Goal: Complete application form: Complete application form

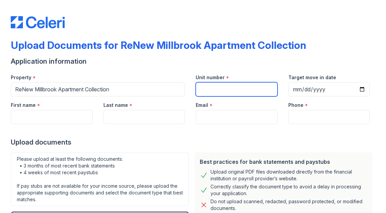
click at [224, 87] on input "Unit number" at bounding box center [237, 89] width 82 height 14
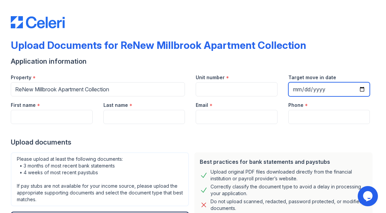
click at [307, 88] on input "Target move in date" at bounding box center [329, 89] width 82 height 14
click at [360, 90] on input "Target move in date" at bounding box center [329, 89] width 82 height 14
type input "[DATE]"
click at [355, 88] on input "[DATE]" at bounding box center [329, 89] width 82 height 14
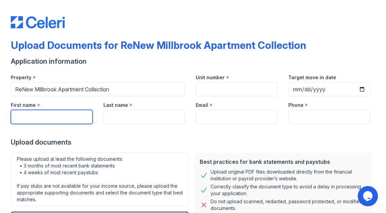
click at [58, 120] on input "First name" at bounding box center [52, 117] width 82 height 14
type input "[PERSON_NAME]"
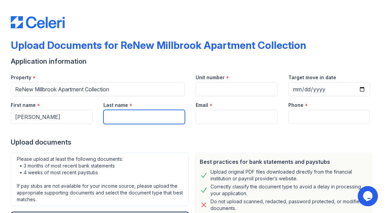
click at [119, 119] on input "Last name" at bounding box center [144, 117] width 82 height 14
type input "[GEOGRAPHIC_DATA]"
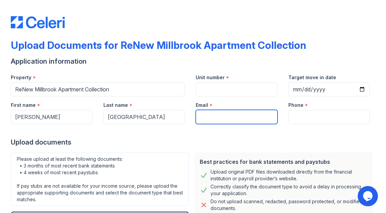
click at [225, 117] on input "Email" at bounding box center [237, 117] width 82 height 14
type input "[EMAIL_ADDRESS][DOMAIN_NAME]"
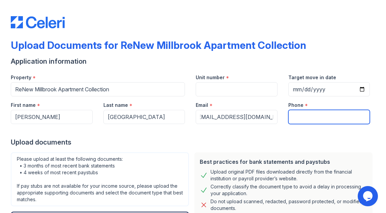
scroll to position [0, 0]
click at [313, 121] on input "Phone" at bounding box center [329, 117] width 82 height 14
type input "2"
type input "6"
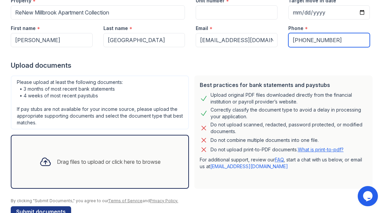
scroll to position [87, 0]
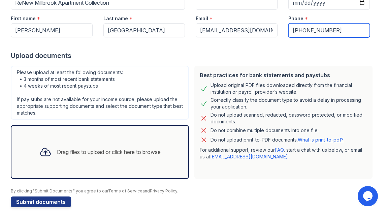
type input "[PHONE_NUMBER]"
click at [93, 153] on div "Drag files to upload or click here to browse" at bounding box center [109, 152] width 104 height 8
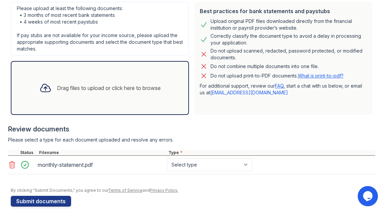
scroll to position [158, 0]
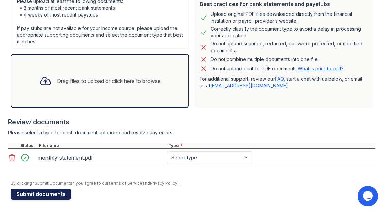
click at [49, 193] on button "Submit documents" at bounding box center [41, 194] width 60 height 11
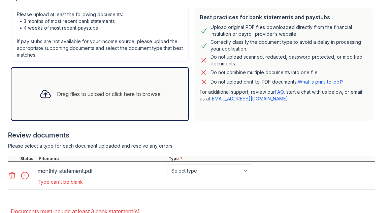
scroll to position [217, 0]
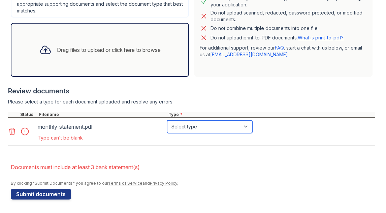
click at [244, 127] on select "Select type Paystub Bank Statement Offer Letter Tax Documents Benefit Award Let…" at bounding box center [209, 126] width 85 height 13
select select "bank_statement"
click at [167, 120] on select "Select type Paystub Bank Statement Offer Letter Tax Documents Benefit Award Let…" at bounding box center [209, 126] width 85 height 13
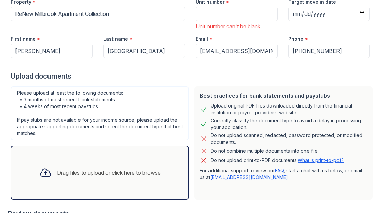
scroll to position [0, 0]
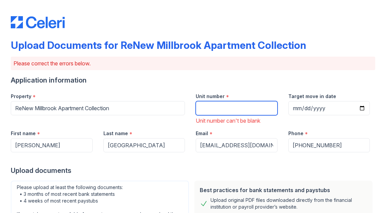
click at [228, 110] on input "Unit number" at bounding box center [237, 108] width 82 height 14
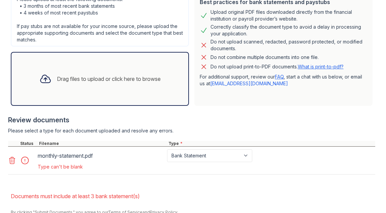
scroll to position [217, 0]
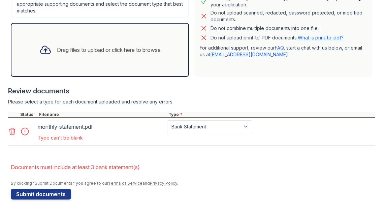
type input "1450-2"
click at [114, 53] on div "Drag files to upload or click here to browse" at bounding box center [109, 50] width 104 height 8
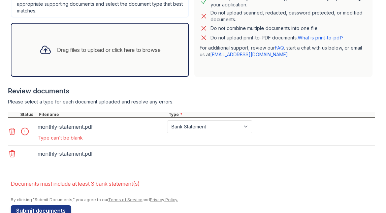
click at [133, 65] on div "Drag files to upload or click here to browse" at bounding box center [100, 50] width 178 height 54
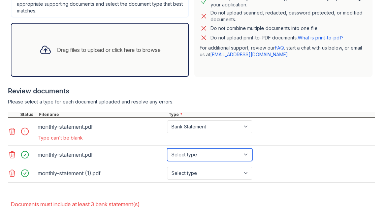
click at [195, 157] on select "Select type Paystub Bank Statement Offer Letter Tax Documents Benefit Award Let…" at bounding box center [209, 154] width 85 height 13
select select "bank_statement"
click at [167, 148] on select "Select type Paystub Bank Statement Offer Letter Tax Documents Benefit Award Let…" at bounding box center [209, 154] width 85 height 13
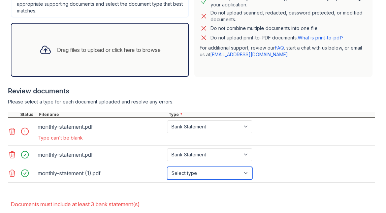
click at [193, 170] on select "Select type Paystub Bank Statement Offer Letter Tax Documents Benefit Award Let…" at bounding box center [209, 173] width 85 height 13
select select "bank_statement"
click at [167, 167] on select "Select type Paystub Bank Statement Offer Letter Tax Documents Benefit Award Let…" at bounding box center [209, 173] width 85 height 13
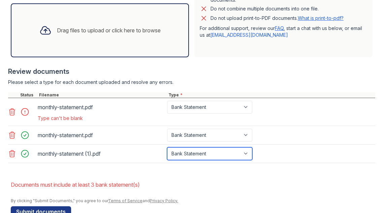
scroll to position [254, 0]
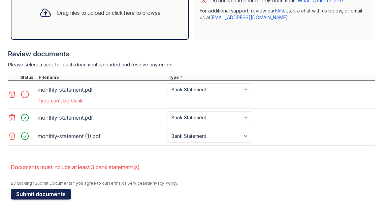
click at [50, 196] on button "Submit documents" at bounding box center [41, 194] width 60 height 11
